Goal: Information Seeking & Learning: Learn about a topic

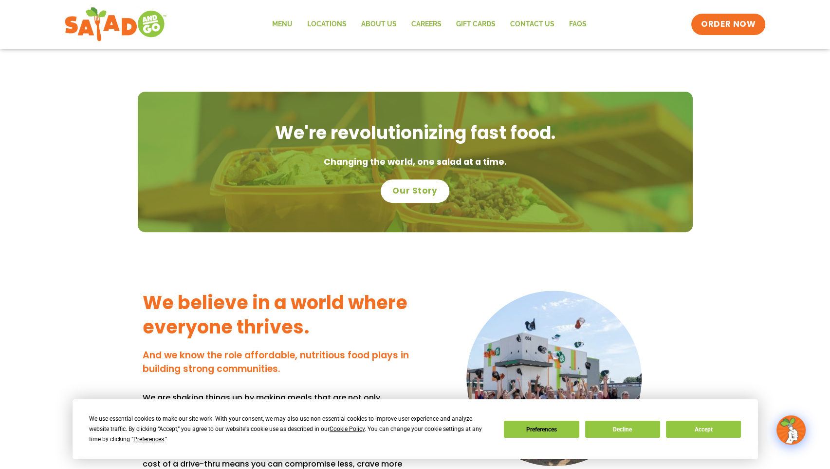
scroll to position [912, 0]
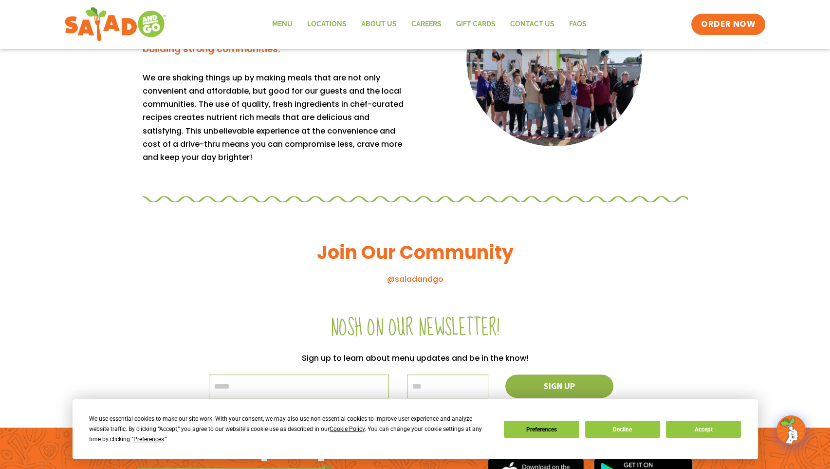
click at [696, 437] on div "We use essential cookies to make our site work. With your consent, we may also …" at bounding box center [415, 429] width 652 height 31
click at [699, 433] on button "Accept" at bounding box center [703, 428] width 75 height 17
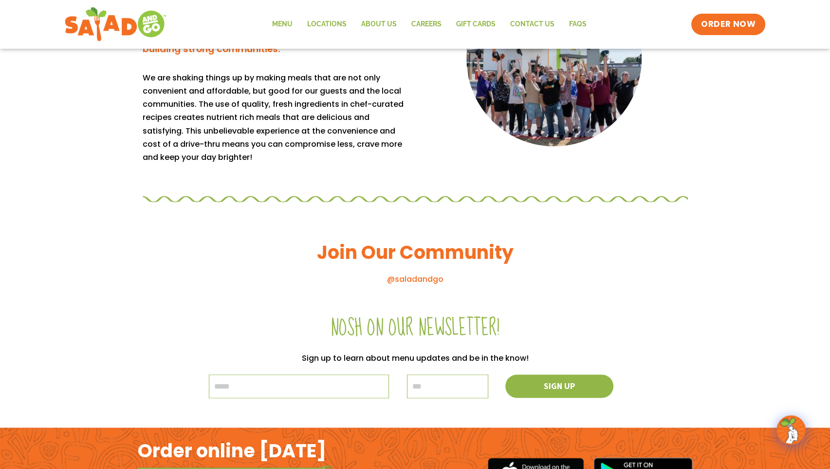
scroll to position [292, 0]
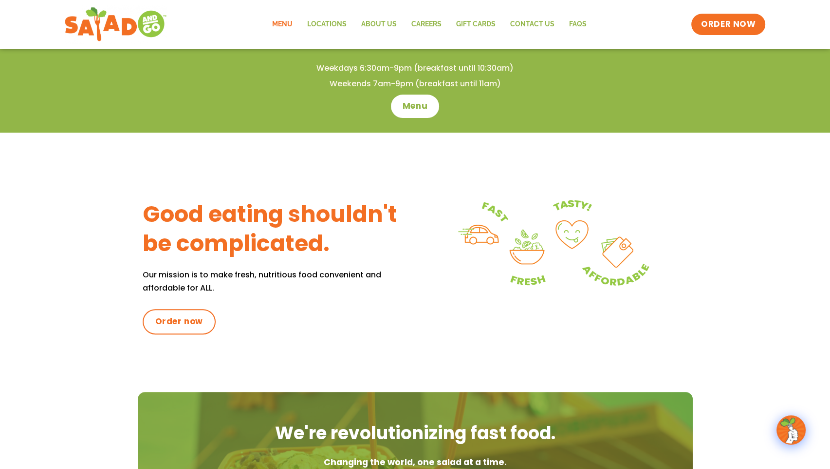
click at [291, 22] on link "Menu" at bounding box center [281, 24] width 35 height 22
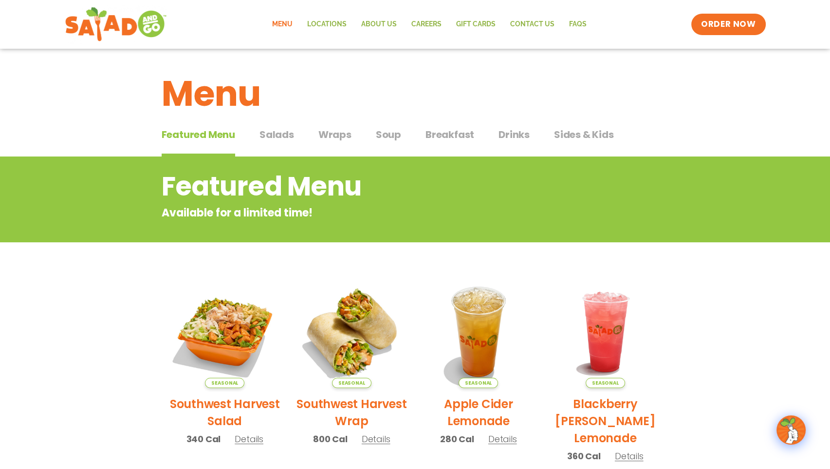
click at [397, 235] on div "Featured Menu Available for a limited time!" at bounding box center [415, 199] width 830 height 86
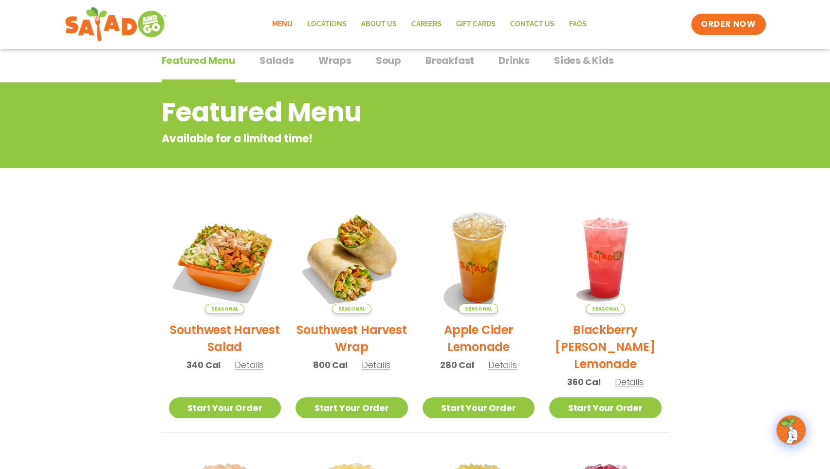
scroll to position [195, 0]
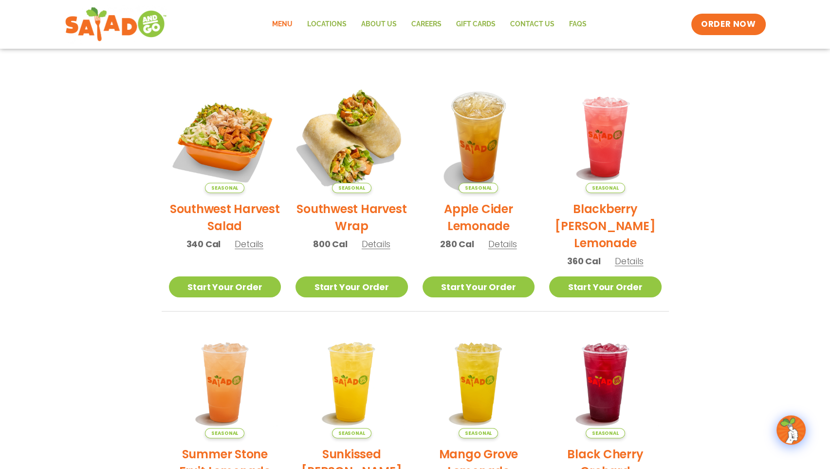
click at [369, 137] on img at bounding box center [352, 137] width 132 height 132
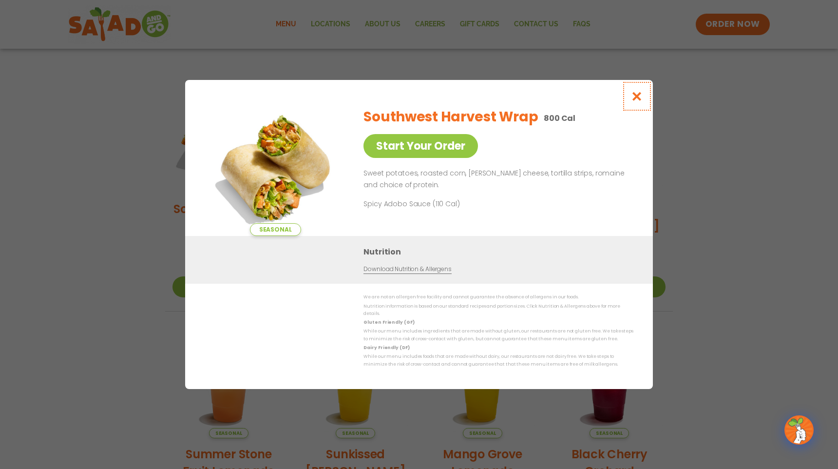
click at [640, 96] on icon "Close modal" at bounding box center [637, 96] width 12 height 10
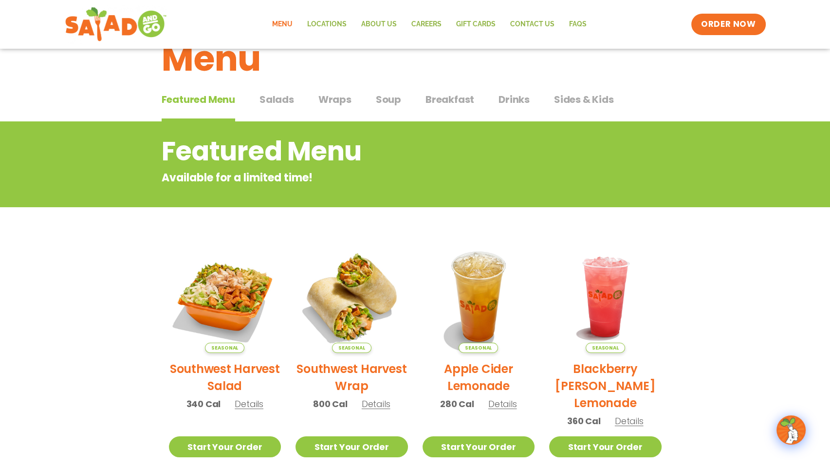
scroll to position [0, 0]
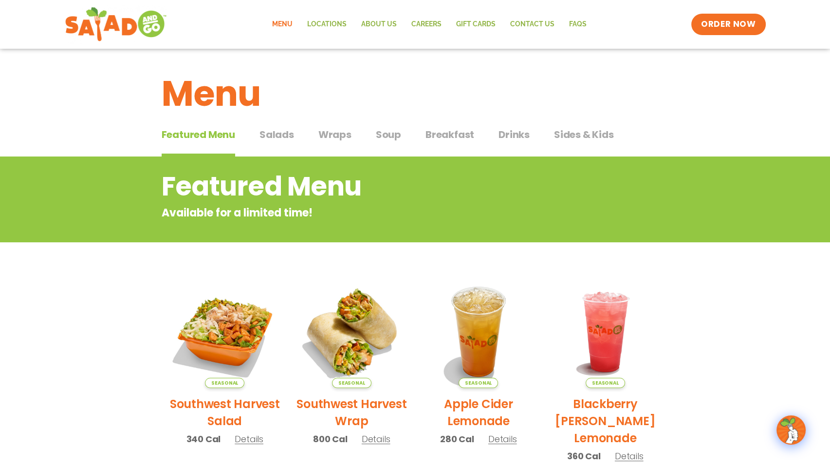
click at [281, 137] on span "Salads" at bounding box center [277, 134] width 35 height 15
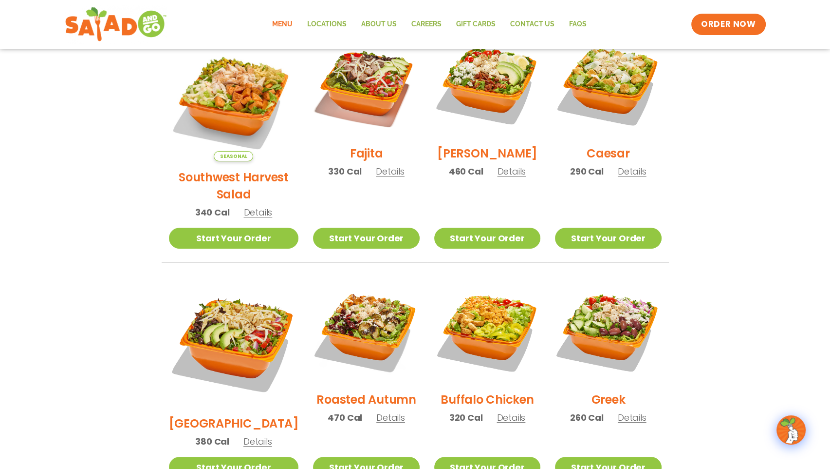
scroll to position [292, 0]
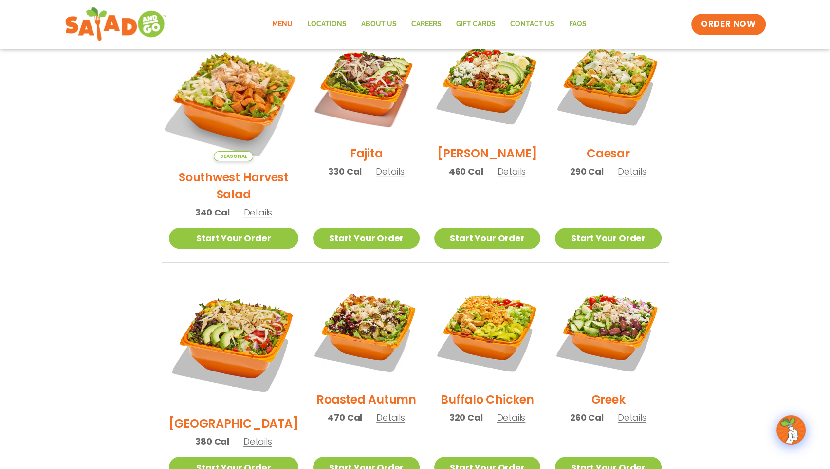
click at [254, 72] on img at bounding box center [233, 96] width 152 height 152
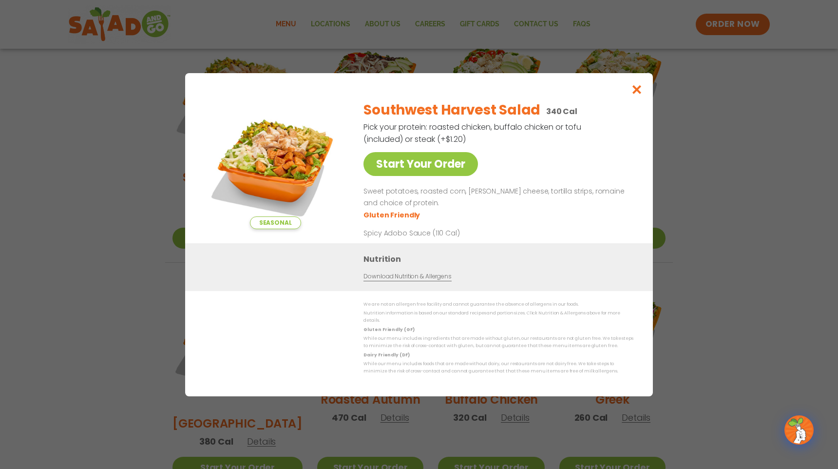
click at [403, 216] on li "Gluten Friendly" at bounding box center [392, 214] width 58 height 10
click at [460, 137] on p "Pick your protein: roasted chicken, buffalo chicken or tofu (included) or steak…" at bounding box center [472, 133] width 219 height 24
click at [643, 97] on button "Close modal" at bounding box center [637, 89] width 32 height 33
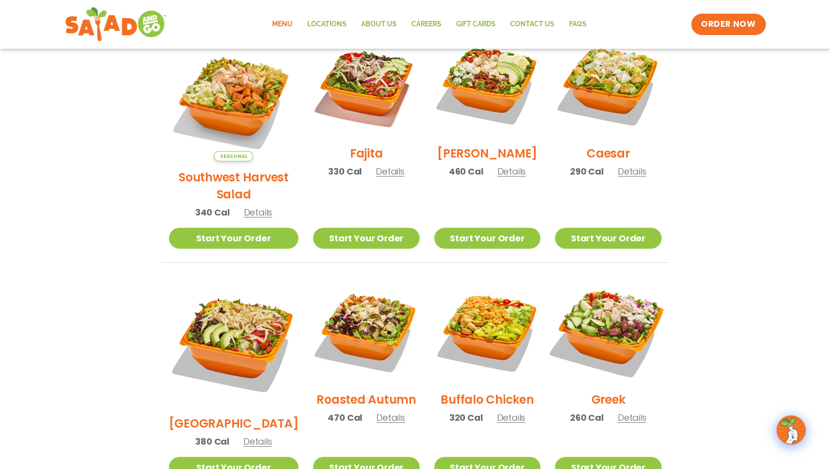
click at [589, 306] on img at bounding box center [608, 330] width 125 height 125
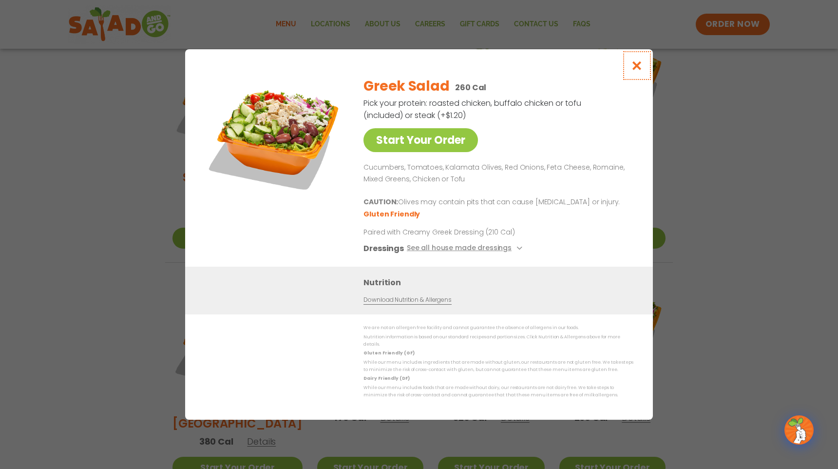
click at [640, 67] on icon "Close modal" at bounding box center [637, 65] width 12 height 10
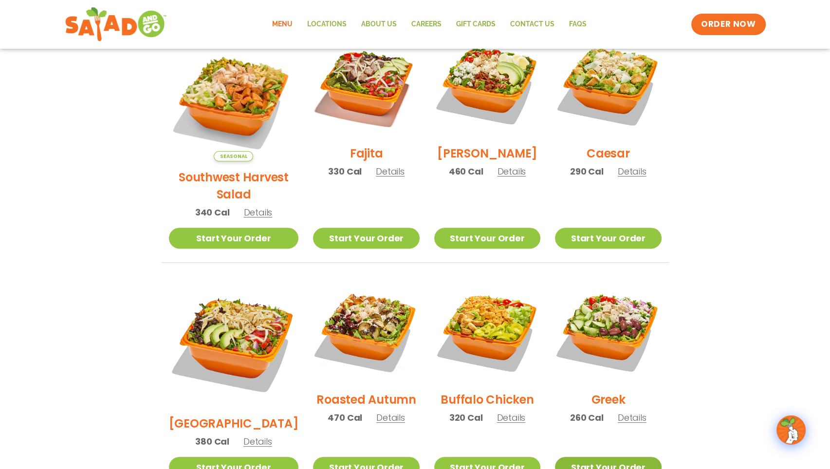
click at [623, 456] on link "Start Your Order" at bounding box center [608, 466] width 106 height 21
